Goal: Task Accomplishment & Management: Complete application form

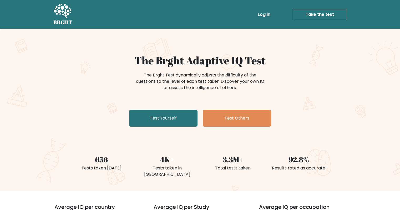
click at [161, 117] on link "Test Yourself" at bounding box center [163, 118] width 68 height 17
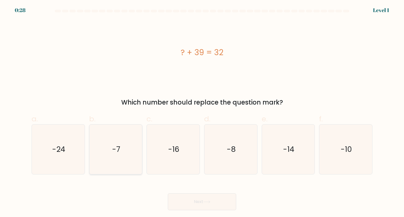
click at [125, 152] on icon "-7" at bounding box center [115, 149] width 49 height 49
click at [202, 112] on input "b. -7" at bounding box center [202, 110] width 0 height 3
radio input "true"
click at [177, 200] on button "Next" at bounding box center [202, 202] width 68 height 17
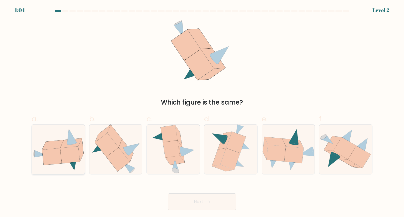
click at [69, 149] on icon at bounding box center [69, 155] width 19 height 17
click at [202, 112] on input "a." at bounding box center [202, 110] width 0 height 3
radio input "true"
click at [180, 203] on button "Next" at bounding box center [202, 202] width 68 height 17
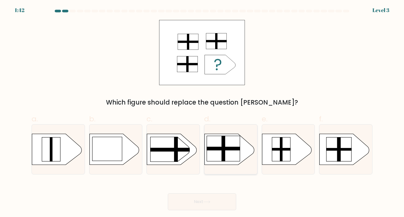
click at [215, 154] on rect at bounding box center [223, 148] width 33 height 25
click at [202, 112] on input "d." at bounding box center [202, 110] width 0 height 3
radio input "true"
click at [210, 199] on button "Next" at bounding box center [202, 202] width 68 height 17
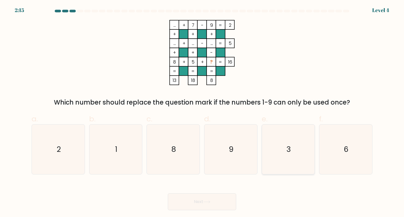
click at [282, 158] on icon "3" at bounding box center [288, 149] width 49 height 49
click at [202, 112] on input "e. 3" at bounding box center [202, 110] width 0 height 3
radio input "true"
click at [218, 204] on button "Next" at bounding box center [202, 202] width 68 height 17
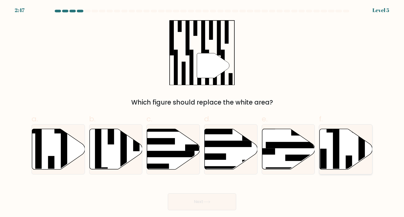
click at [326, 152] on rect at bounding box center [324, 165] width 6 height 32
click at [202, 112] on input "f." at bounding box center [202, 110] width 0 height 3
radio input "true"
click at [225, 204] on button "Next" at bounding box center [202, 202] width 68 height 17
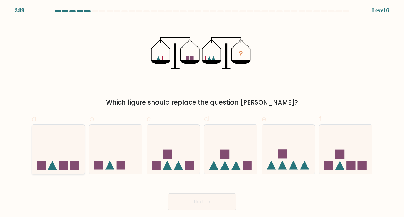
click at [71, 156] on icon at bounding box center [58, 150] width 53 height 44
click at [202, 112] on input "a." at bounding box center [202, 110] width 0 height 3
radio input "true"
click at [178, 198] on button "Next" at bounding box center [202, 202] width 68 height 17
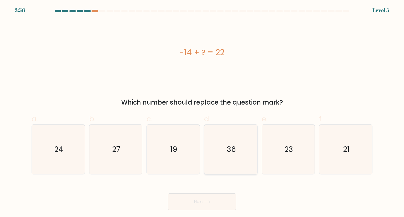
click at [212, 150] on icon "36" at bounding box center [230, 149] width 49 height 49
click at [202, 112] on input "d. 36" at bounding box center [202, 110] width 0 height 3
radio input "true"
click at [205, 201] on icon at bounding box center [207, 202] width 7 height 3
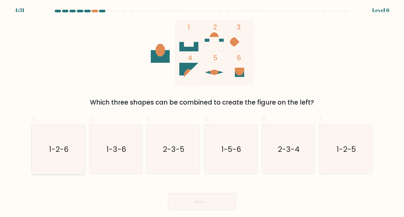
click at [49, 138] on icon "1-2-6" at bounding box center [57, 149] width 49 height 49
click at [202, 112] on input "a. 1-2-6" at bounding box center [202, 110] width 0 height 3
radio input "true"
click at [191, 206] on button "Next" at bounding box center [202, 202] width 68 height 17
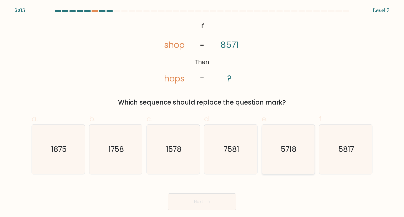
click at [283, 157] on icon "5718" at bounding box center [288, 149] width 49 height 49
click at [202, 112] on input "e. 5718" at bounding box center [202, 110] width 0 height 3
radio input "true"
click at [209, 205] on button "Next" at bounding box center [202, 202] width 68 height 17
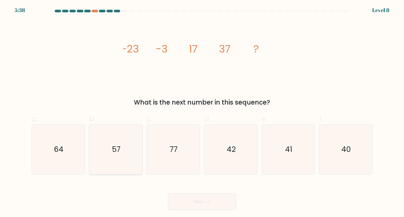
click at [118, 150] on text "57" at bounding box center [116, 149] width 8 height 11
click at [202, 112] on input "b. 57" at bounding box center [202, 110] width 0 height 3
radio input "true"
drag, startPoint x: 177, startPoint y: 199, endPoint x: 175, endPoint y: 196, distance: 3.2
click at [176, 198] on button "Next" at bounding box center [202, 202] width 68 height 17
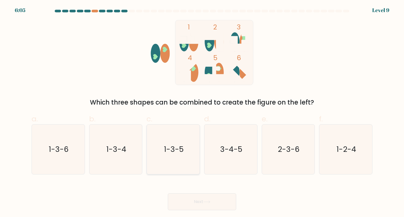
click at [176, 150] on text "1-3-5" at bounding box center [174, 149] width 20 height 11
click at [202, 112] on input "c. 1-3-5" at bounding box center [202, 110] width 0 height 3
radio input "true"
click at [200, 206] on button "Next" at bounding box center [202, 202] width 68 height 17
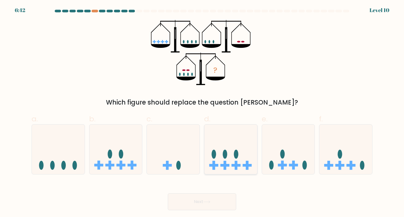
click at [229, 168] on icon at bounding box center [231, 150] width 53 height 44
click at [202, 112] on input "d." at bounding box center [202, 110] width 0 height 3
radio input "true"
click at [222, 203] on button "Next" at bounding box center [202, 202] width 68 height 17
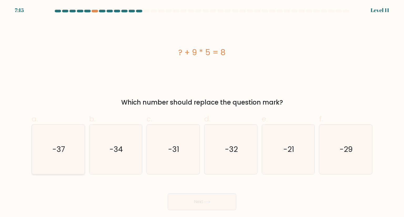
click at [69, 165] on icon "-37" at bounding box center [57, 149] width 49 height 49
click at [202, 112] on input "a. -37" at bounding box center [202, 110] width 0 height 3
radio input "true"
click at [172, 206] on button "Next" at bounding box center [202, 202] width 68 height 17
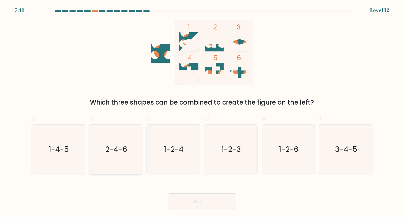
click at [131, 152] on icon "2-4-6" at bounding box center [115, 149] width 49 height 49
click at [202, 112] on input "b. 2-4-6" at bounding box center [202, 110] width 0 height 3
radio input "true"
click at [201, 206] on button "Next" at bounding box center [202, 202] width 68 height 17
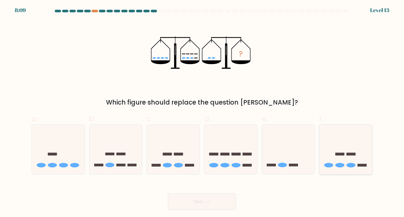
click at [360, 149] on icon at bounding box center [346, 150] width 53 height 44
click at [202, 112] on input "f." at bounding box center [202, 110] width 0 height 3
radio input "true"
click at [230, 201] on button "Next" at bounding box center [202, 202] width 68 height 17
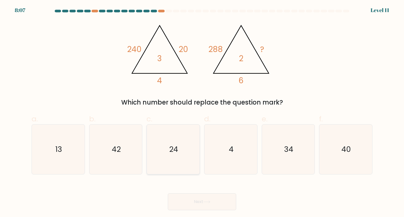
click at [184, 145] on icon "24" at bounding box center [172, 149] width 49 height 49
click at [202, 112] on input "c. 24" at bounding box center [202, 110] width 0 height 3
radio input "true"
click at [303, 167] on icon "34" at bounding box center [288, 149] width 49 height 49
click at [202, 112] on input "e. 34" at bounding box center [202, 110] width 0 height 3
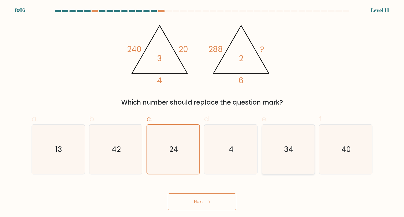
radio input "true"
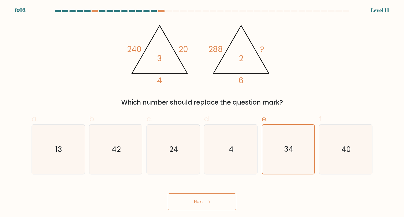
click at [234, 198] on button "Next" at bounding box center [202, 202] width 68 height 17
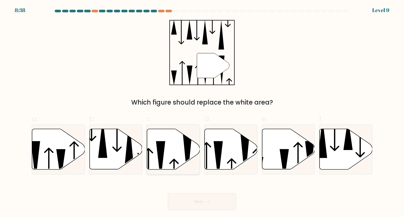
click at [165, 159] on icon at bounding box center [173, 149] width 53 height 41
click at [202, 112] on input "c." at bounding box center [202, 110] width 0 height 3
radio input "true"
click at [199, 195] on button "Next" at bounding box center [202, 202] width 68 height 17
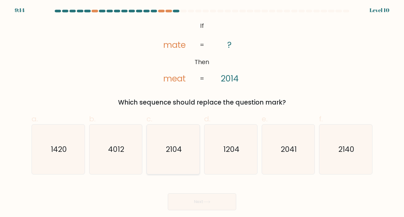
click at [171, 153] on text "2104" at bounding box center [174, 149] width 16 height 11
click at [202, 112] on input "c. 2104" at bounding box center [202, 110] width 0 height 3
radio input "true"
click at [281, 157] on icon "2041" at bounding box center [288, 149] width 49 height 49
click at [202, 112] on input "e. 2041" at bounding box center [202, 110] width 0 height 3
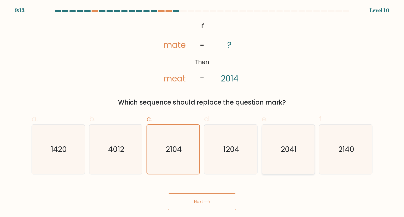
radio input "true"
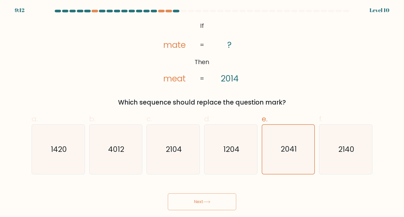
click at [221, 207] on button "Next" at bounding box center [202, 202] width 68 height 17
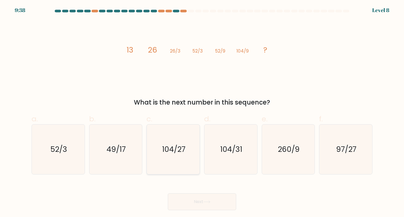
click at [168, 151] on text "104/27" at bounding box center [173, 149] width 23 height 11
click at [202, 112] on input "c. 104/27" at bounding box center [202, 110] width 0 height 3
radio input "true"
click at [195, 205] on button "Next" at bounding box center [202, 202] width 68 height 17
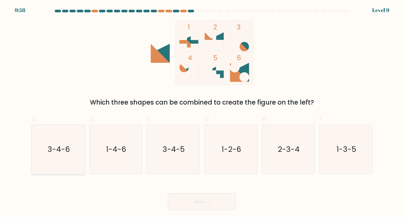
drag, startPoint x: 22, startPoint y: 154, endPoint x: 44, endPoint y: 150, distance: 22.7
click at [22, 154] on form at bounding box center [202, 110] width 404 height 201
click at [44, 150] on icon "3-4-6" at bounding box center [57, 149] width 49 height 49
click at [202, 112] on input "a. 3-4-6" at bounding box center [202, 110] width 0 height 3
radio input "true"
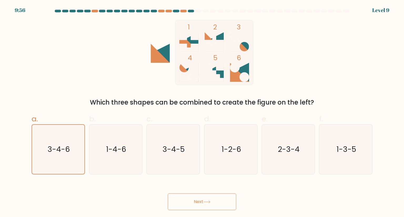
click at [179, 204] on button "Next" at bounding box center [202, 202] width 68 height 17
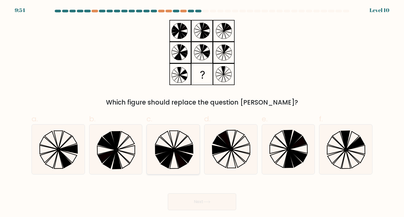
drag, startPoint x: 185, startPoint y: 148, endPoint x: 183, endPoint y: 161, distance: 13.5
click at [184, 148] on icon at bounding box center [184, 149] width 19 height 9
click at [202, 112] on input "c." at bounding box center [202, 110] width 0 height 3
radio input "true"
click at [189, 202] on button "Next" at bounding box center [202, 202] width 68 height 17
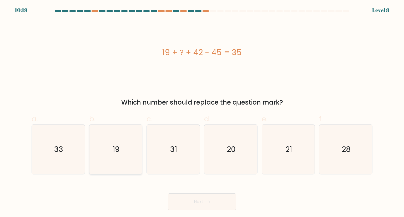
click at [132, 138] on icon "19" at bounding box center [115, 149] width 49 height 49
click at [202, 112] on input "b. 19" at bounding box center [202, 110] width 0 height 3
radio input "true"
click at [192, 207] on button "Next" at bounding box center [202, 202] width 68 height 17
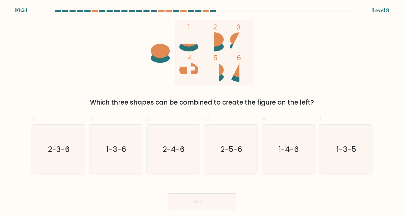
drag, startPoint x: 71, startPoint y: 134, endPoint x: 134, endPoint y: 188, distance: 82.8
click at [71, 134] on icon "2-3-6" at bounding box center [57, 149] width 49 height 49
click at [202, 112] on input "a. 2-3-6" at bounding box center [202, 110] width 0 height 3
radio input "true"
click at [184, 210] on button "Next" at bounding box center [202, 202] width 68 height 17
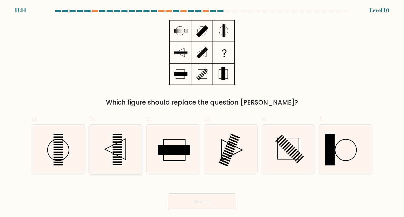
click at [128, 138] on icon at bounding box center [115, 149] width 49 height 49
click at [202, 112] on input "b." at bounding box center [202, 110] width 0 height 3
radio input "true"
click at [237, 139] on rect at bounding box center [234, 138] width 9 height 5
click at [202, 112] on input "d." at bounding box center [202, 110] width 0 height 3
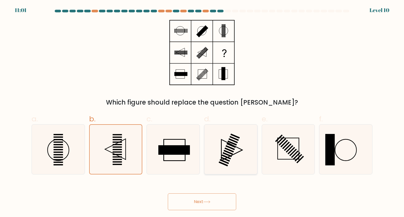
radio input "true"
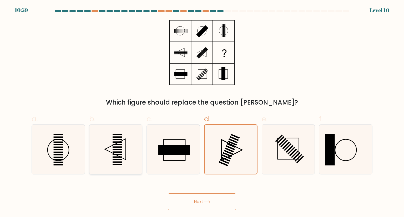
click at [126, 151] on icon at bounding box center [115, 149] width 49 height 49
click at [202, 112] on input "b." at bounding box center [202, 110] width 0 height 3
radio input "true"
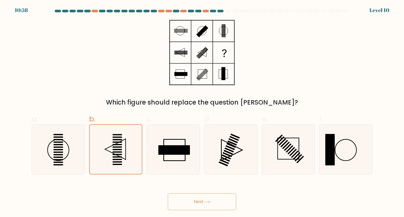
click at [179, 200] on button "Next" at bounding box center [202, 202] width 68 height 17
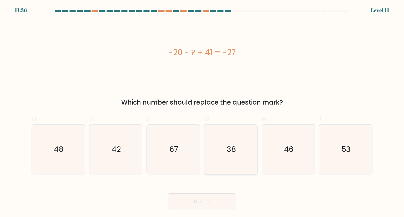
click at [231, 145] on text "38" at bounding box center [231, 149] width 9 height 11
click at [202, 112] on input "d. 38" at bounding box center [202, 110] width 0 height 3
radio input "true"
click at [229, 203] on button "Next" at bounding box center [202, 202] width 68 height 17
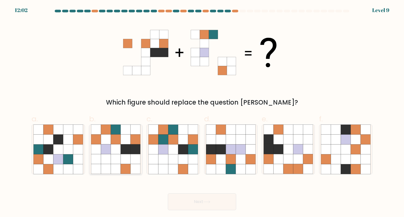
click at [112, 141] on icon at bounding box center [116, 140] width 10 height 10
click at [202, 112] on input "b." at bounding box center [202, 110] width 0 height 3
radio input "true"
click at [187, 209] on button "Next" at bounding box center [202, 202] width 68 height 17
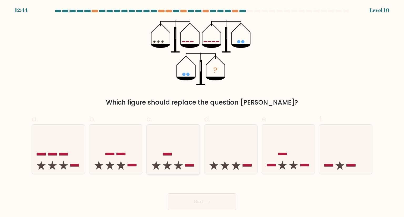
click at [173, 152] on icon at bounding box center [173, 150] width 53 height 44
click at [202, 112] on input "c." at bounding box center [202, 110] width 0 height 3
radio input "true"
click at [191, 200] on button "Next" at bounding box center [202, 202] width 68 height 17
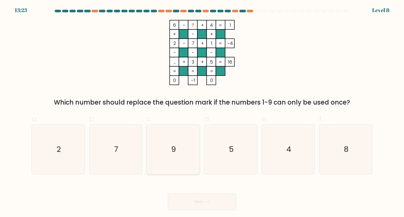
click at [177, 150] on icon "9" at bounding box center [172, 149] width 49 height 49
click at [202, 112] on input "c. 9" at bounding box center [202, 110] width 0 height 3
radio input "true"
click at [194, 207] on button "Next" at bounding box center [202, 202] width 68 height 17
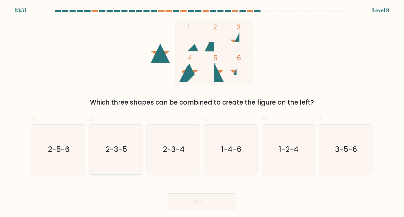
click at [127, 157] on icon "2-3-5" at bounding box center [115, 149] width 49 height 49
click at [202, 112] on input "b. 2-3-5" at bounding box center [202, 110] width 0 height 3
radio input "true"
click at [190, 199] on button "Next" at bounding box center [202, 202] width 68 height 17
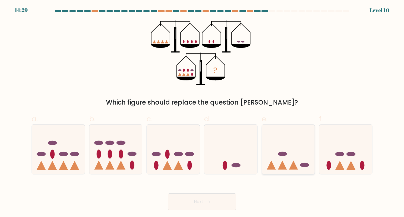
click at [284, 162] on icon at bounding box center [288, 150] width 53 height 44
click at [202, 112] on input "e." at bounding box center [202, 110] width 0 height 3
radio input "true"
click at [222, 198] on button "Next" at bounding box center [202, 202] width 68 height 17
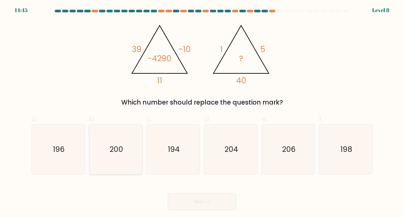
click at [127, 140] on icon "200" at bounding box center [115, 149] width 49 height 49
click at [202, 112] on input "b. 200" at bounding box center [202, 110] width 0 height 3
radio input "true"
click at [184, 206] on button "Next" at bounding box center [202, 202] width 68 height 17
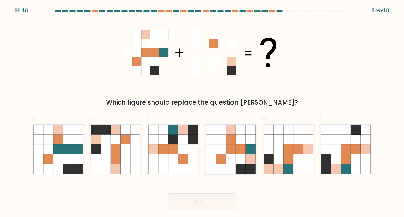
click at [238, 155] on icon at bounding box center [241, 160] width 10 height 10
click at [202, 112] on input "d." at bounding box center [202, 110] width 0 height 3
radio input "true"
click at [223, 195] on button "Next" at bounding box center [202, 202] width 68 height 17
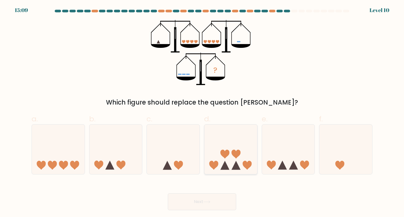
click at [210, 166] on icon at bounding box center [213, 165] width 9 height 9
click at [202, 112] on input "d." at bounding box center [202, 110] width 0 height 3
radio input "true"
click at [218, 200] on button "Next" at bounding box center [202, 202] width 68 height 17
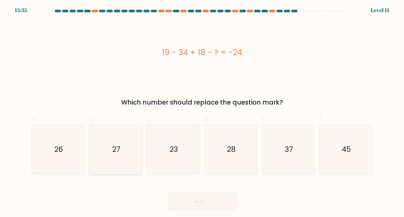
click at [110, 147] on icon "27" at bounding box center [115, 149] width 49 height 49
click at [202, 112] on input "b. 27" at bounding box center [202, 110] width 0 height 3
radio input "true"
click at [197, 201] on button "Next" at bounding box center [202, 202] width 68 height 17
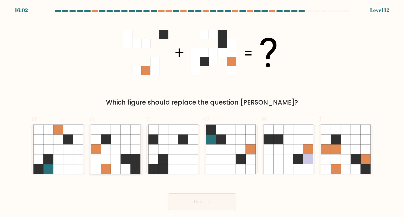
click at [126, 157] on icon at bounding box center [126, 160] width 10 height 10
click at [202, 112] on input "b." at bounding box center [202, 110] width 0 height 3
radio input "true"
click at [196, 201] on button "Next" at bounding box center [202, 202] width 68 height 17
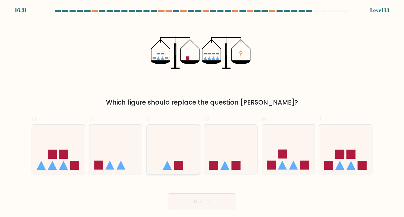
click at [180, 163] on rect at bounding box center [178, 165] width 9 height 9
click at [202, 112] on input "c." at bounding box center [202, 110] width 0 height 3
radio input "true"
click at [210, 202] on icon at bounding box center [207, 202] width 7 height 3
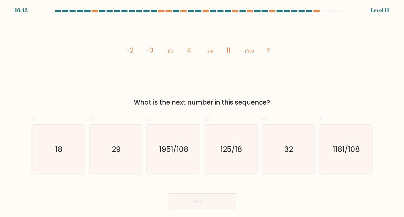
click at [85, 148] on div "a. 18" at bounding box center [58, 144] width 58 height 61
click at [80, 148] on icon "18" at bounding box center [57, 149] width 49 height 49
click at [202, 112] on input "a. 18" at bounding box center [202, 110] width 0 height 3
radio input "true"
click at [198, 206] on button "Next" at bounding box center [202, 202] width 68 height 17
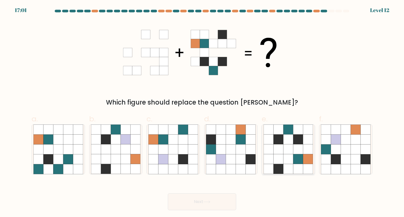
click at [290, 165] on icon at bounding box center [289, 170] width 10 height 10
click at [202, 112] on input "e." at bounding box center [202, 110] width 0 height 3
radio input "true"
click at [226, 206] on button "Next" at bounding box center [202, 202] width 68 height 17
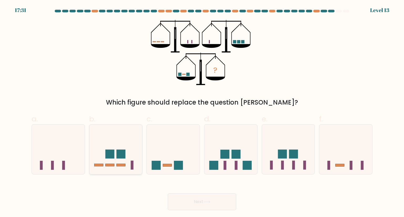
click at [114, 146] on icon at bounding box center [116, 150] width 53 height 44
click at [202, 112] on input "b." at bounding box center [202, 110] width 0 height 3
radio input "true"
click at [184, 202] on button "Next" at bounding box center [202, 202] width 68 height 17
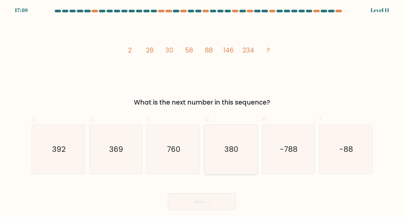
click at [235, 139] on icon "380" at bounding box center [230, 149] width 49 height 49
click at [202, 112] on input "d. 380" at bounding box center [202, 110] width 0 height 3
radio input "true"
click at [219, 200] on button "Next" at bounding box center [202, 202] width 68 height 17
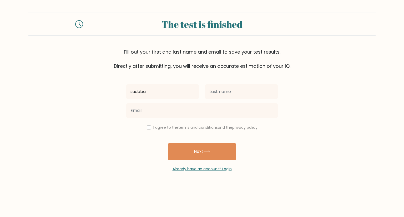
type input "sudaba"
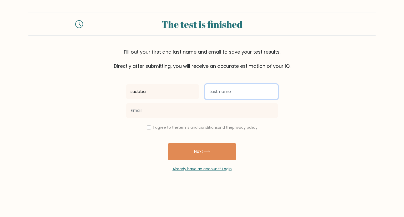
click at [225, 91] on input "text" at bounding box center [241, 92] width 73 height 15
type input "Mammadova"
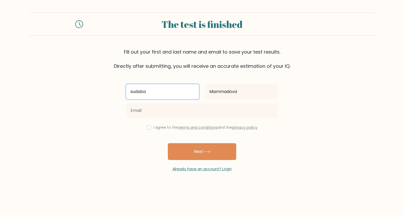
click at [132, 93] on input "sudaba" at bounding box center [162, 92] width 73 height 15
type input "Sudaba"
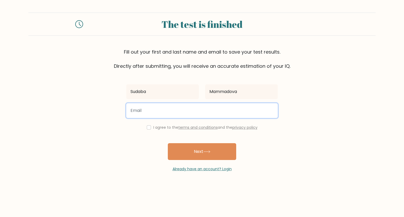
click at [139, 116] on input "email" at bounding box center [202, 110] width 152 height 15
type input "nefciler259@gmail.com"
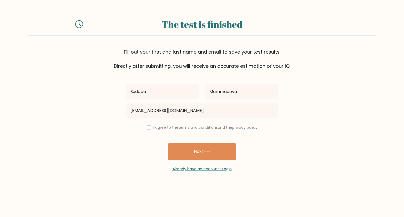
click at [146, 130] on div "I agree to the terms and conditions and the privacy policy" at bounding box center [202, 128] width 158 height 6
click at [147, 129] on input "checkbox" at bounding box center [149, 128] width 4 height 4
checkbox input "true"
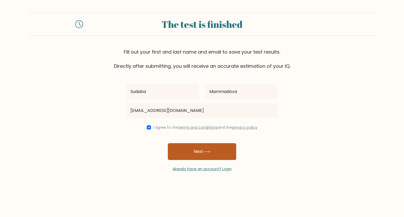
click at [180, 149] on button "Next" at bounding box center [202, 151] width 68 height 17
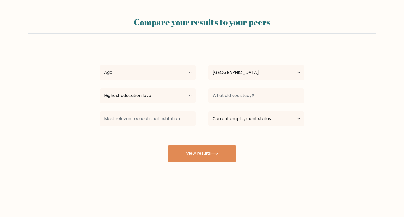
select select "AZ"
click at [174, 72] on select "Age Under 18 years old 18-24 years old 25-34 years old 35-44 years old 45-54 ye…" at bounding box center [148, 72] width 96 height 15
select select "18_24"
click at [100, 65] on select "Age Under 18 years old 18-24 years old 25-34 years old 35-44 years old 45-54 ye…" at bounding box center [148, 72] width 96 height 15
click at [153, 94] on select "Highest education level No schooling Primary Lower Secondary Upper Secondary Oc…" at bounding box center [148, 95] width 96 height 15
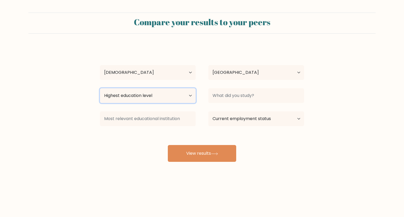
select select "upper_secondary"
click at [100, 88] on select "Highest education level No schooling Primary Lower Secondary Upper Secondary Oc…" at bounding box center [148, 95] width 96 height 15
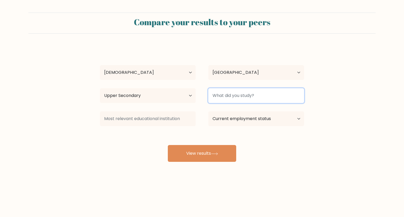
click at [228, 91] on input at bounding box center [257, 95] width 96 height 15
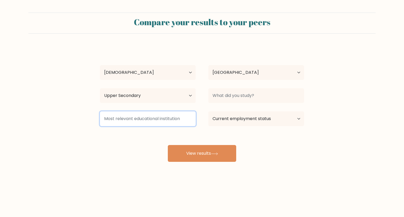
click at [183, 124] on input at bounding box center [148, 119] width 96 height 15
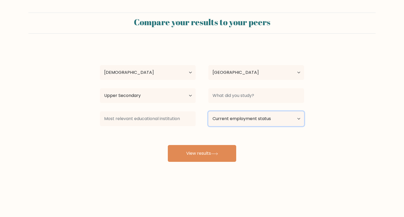
click at [246, 116] on select "Current employment status Employed Student Retired Other / prefer not to answer" at bounding box center [257, 119] width 96 height 15
select select "student"
click at [209, 112] on select "Current employment status Employed Student Retired Other / prefer not to answer" at bounding box center [257, 119] width 96 height 15
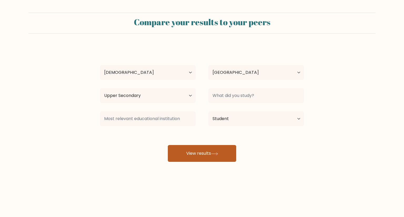
click at [211, 147] on button "View results" at bounding box center [202, 153] width 68 height 17
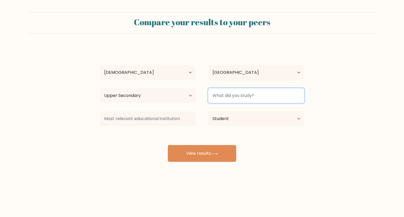
click at [237, 98] on input at bounding box center [257, 95] width 96 height 15
type input "nurse"
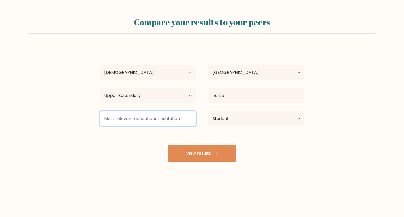
click at [171, 119] on input at bounding box center [148, 119] width 96 height 15
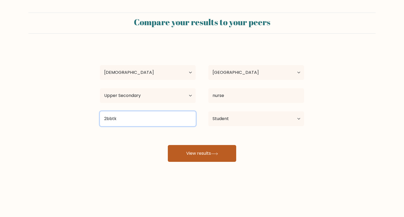
type input "2bbtk"
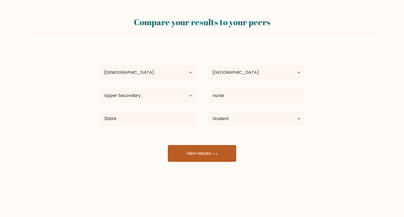
click at [185, 151] on button "View results" at bounding box center [202, 153] width 68 height 17
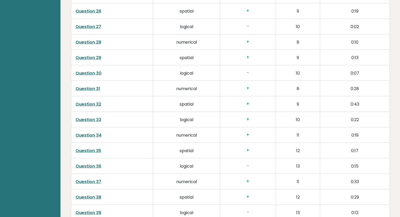
scroll to position [1229, 0]
click at [250, 70] on h3 "-" at bounding box center [248, 73] width 47 height 6
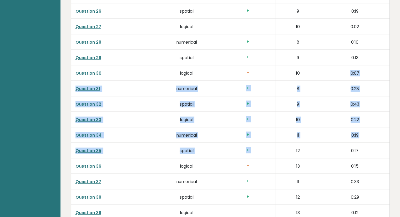
drag, startPoint x: 303, startPoint y: 76, endPoint x: 283, endPoint y: 156, distance: 83.0
click at [262, 112] on td "+" at bounding box center [248, 120] width 56 height 16
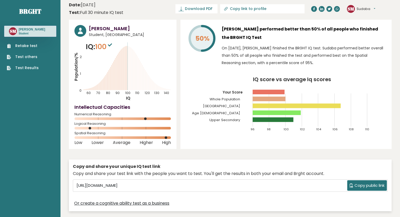
scroll to position [0, 0]
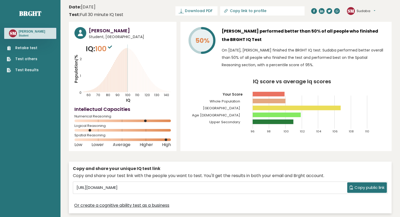
click at [373, 11] on button "Sudaba" at bounding box center [366, 10] width 19 height 5
click at [359, 44] on link "Logout" at bounding box center [370, 40] width 27 height 7
